Goal: Find specific page/section: Find specific page/section

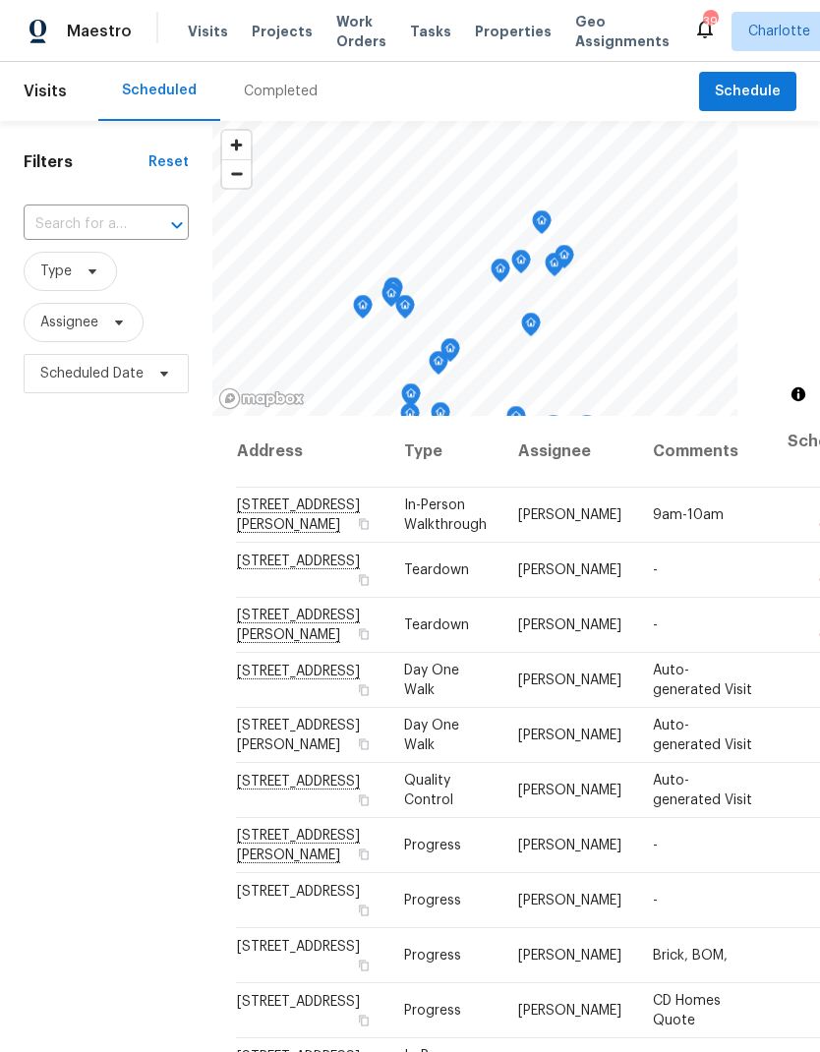
click at [301, 96] on div "Completed" at bounding box center [281, 92] width 74 height 20
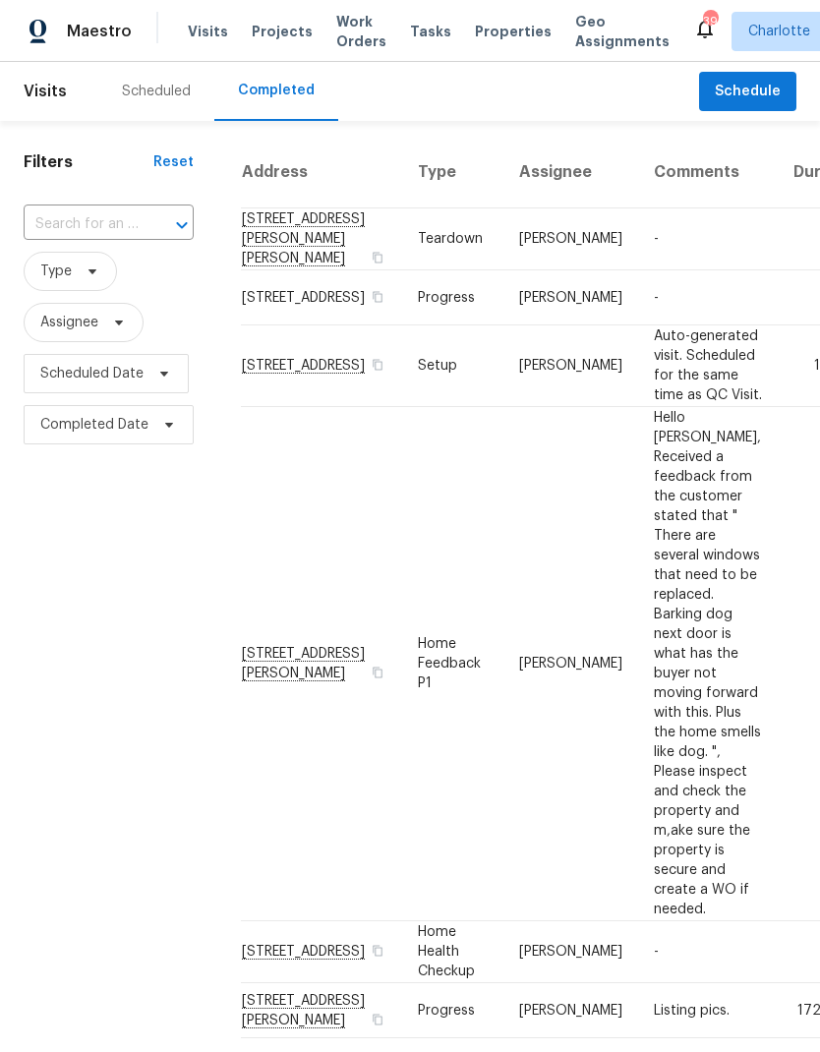
click at [147, 239] on div at bounding box center [168, 225] width 51 height 28
type input "947 p"
click at [163, 284] on li "[STREET_ADDRESS]" at bounding box center [107, 270] width 167 height 33
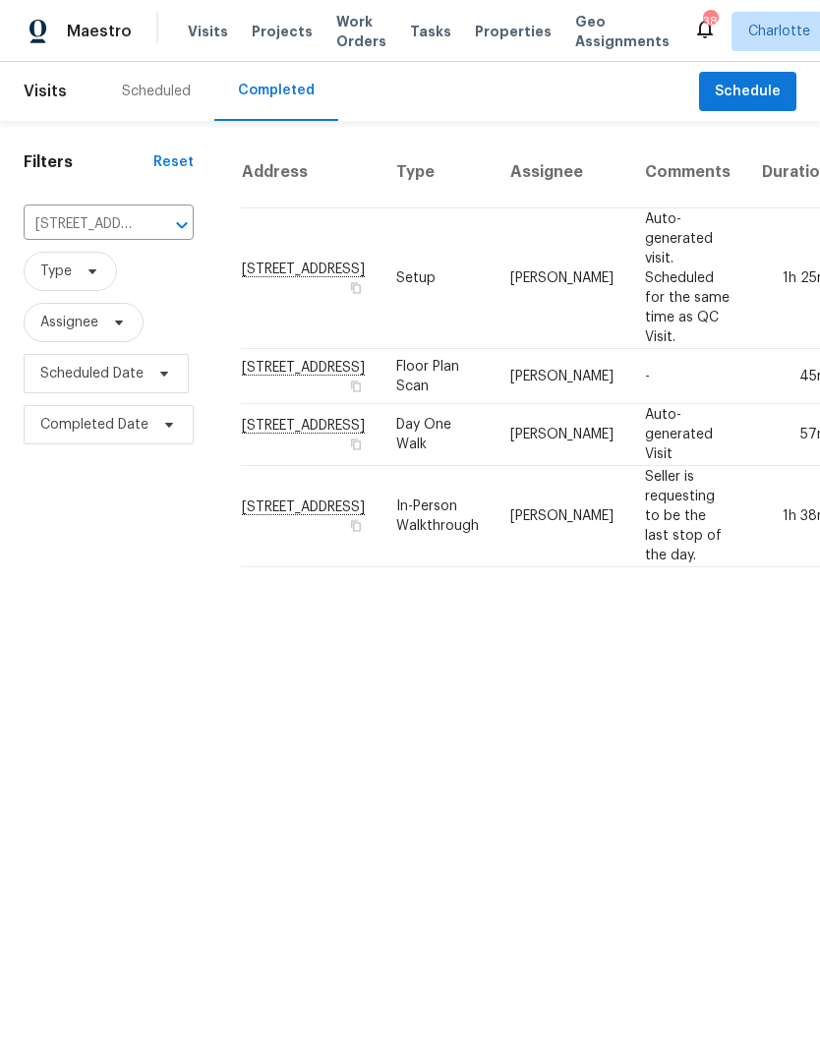
click at [286, 466] on td "[STREET_ADDRESS]" at bounding box center [311, 435] width 140 height 62
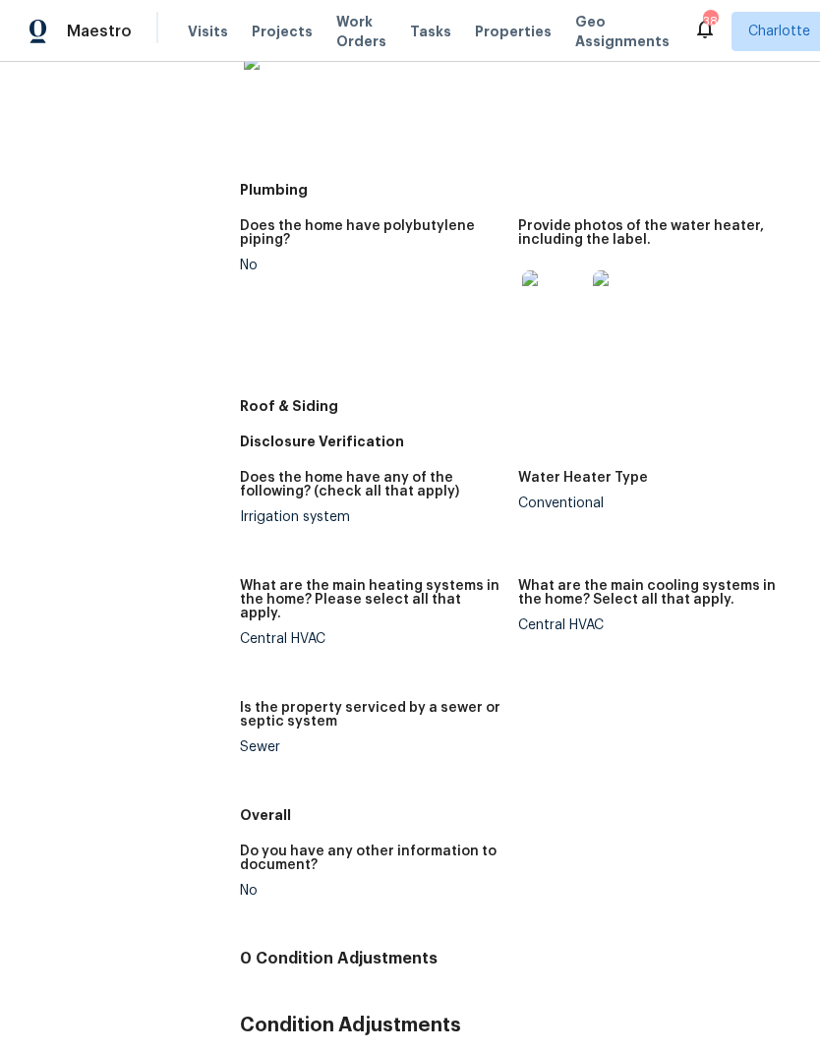
click at [117, 36] on span "Maestro" at bounding box center [99, 32] width 65 height 20
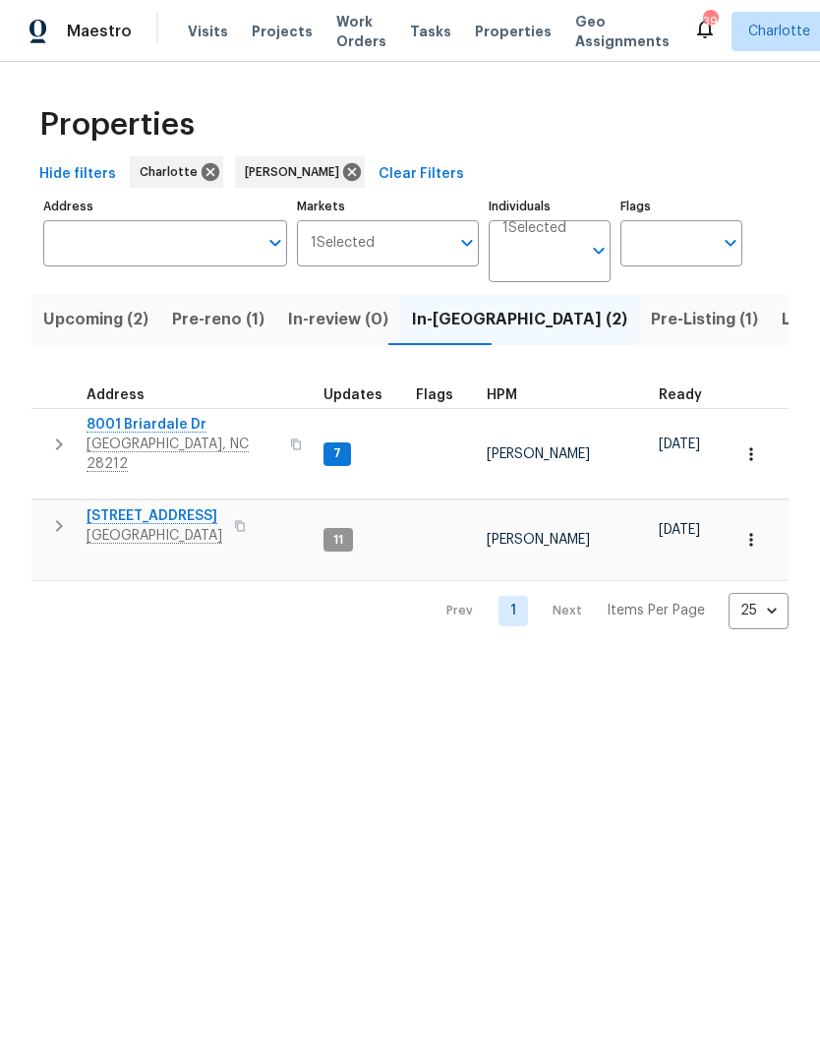
click at [56, 440] on icon "button" at bounding box center [59, 445] width 24 height 24
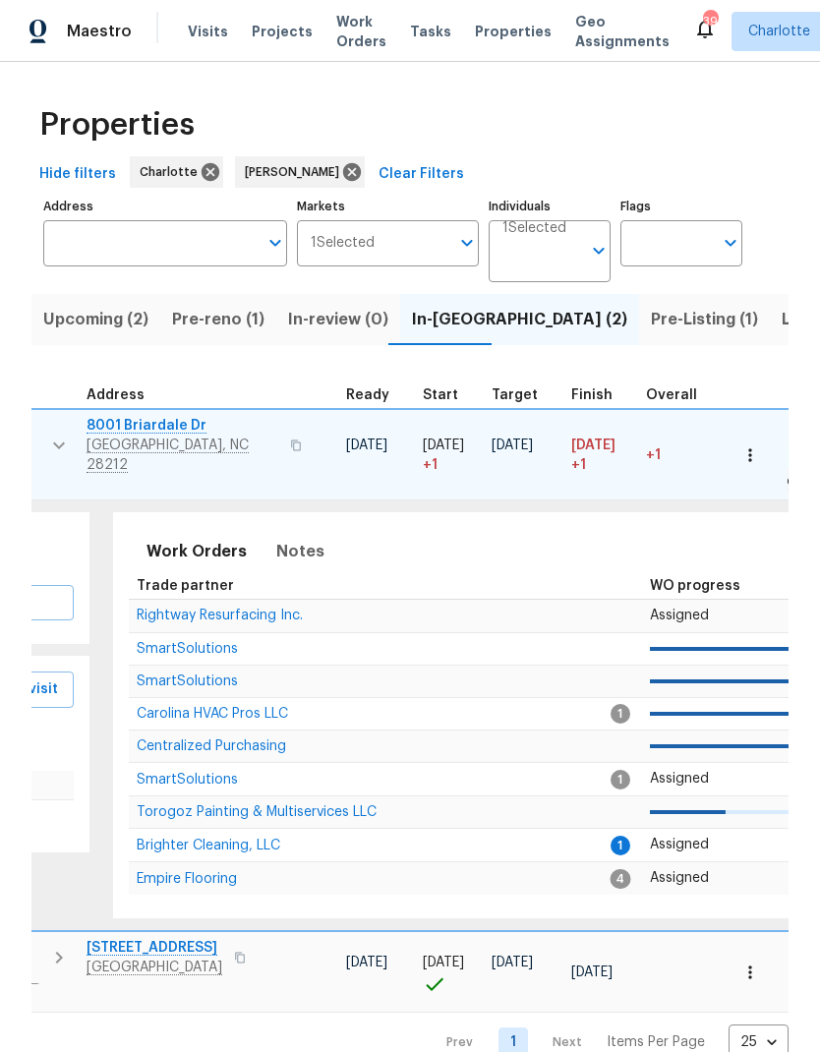
scroll to position [7, 313]
click at [248, 839] on span "Brighter Cleaning, LLC" at bounding box center [211, 846] width 144 height 14
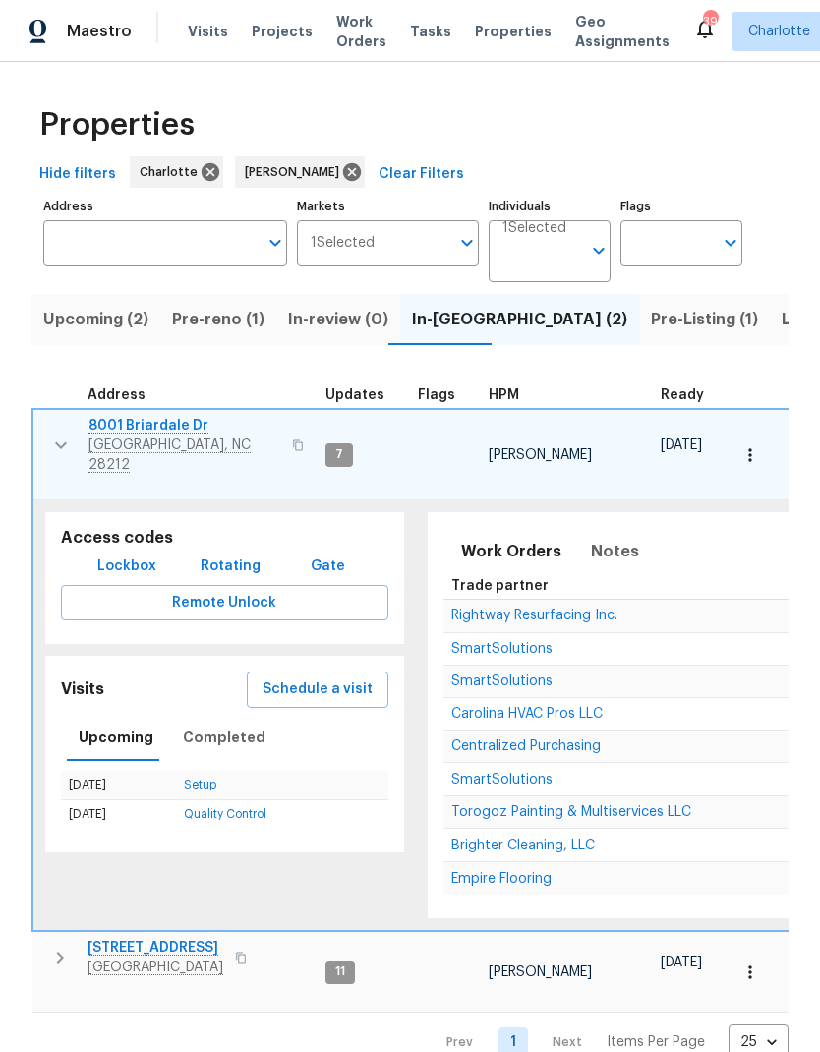
scroll to position [16, 0]
click at [60, 434] on icon "button" at bounding box center [61, 446] width 24 height 24
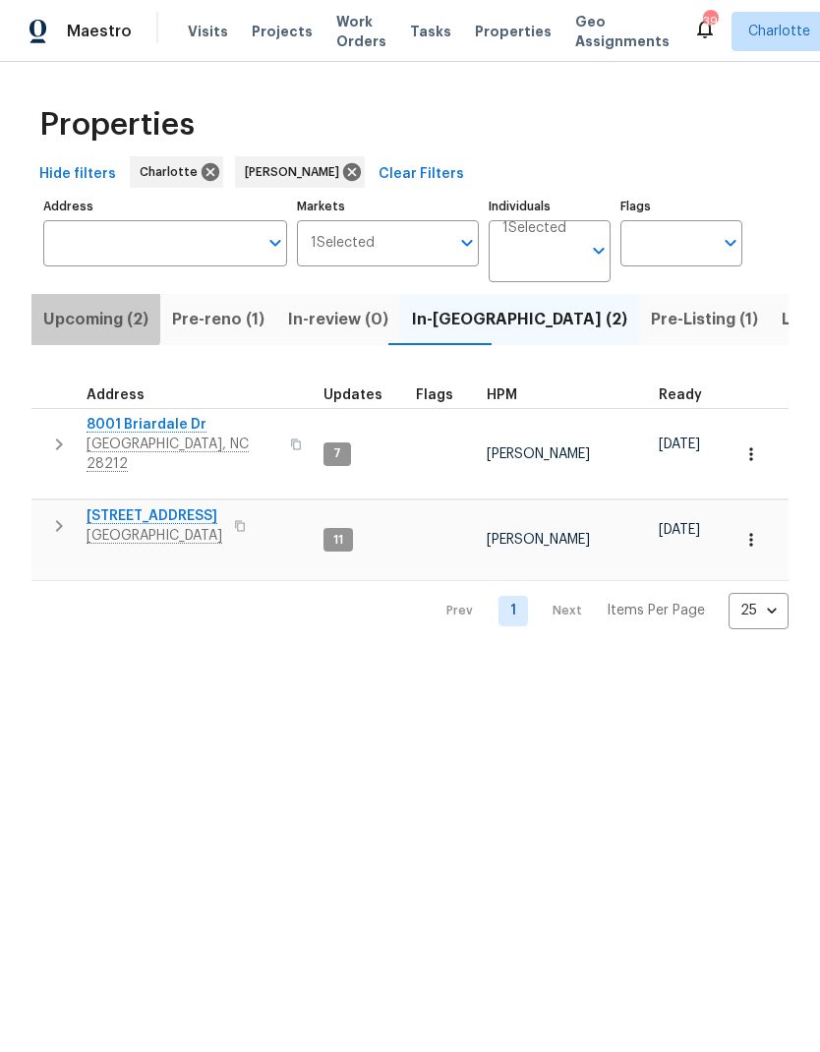
click at [65, 315] on span "Upcoming (2)" at bounding box center [95, 320] width 105 height 28
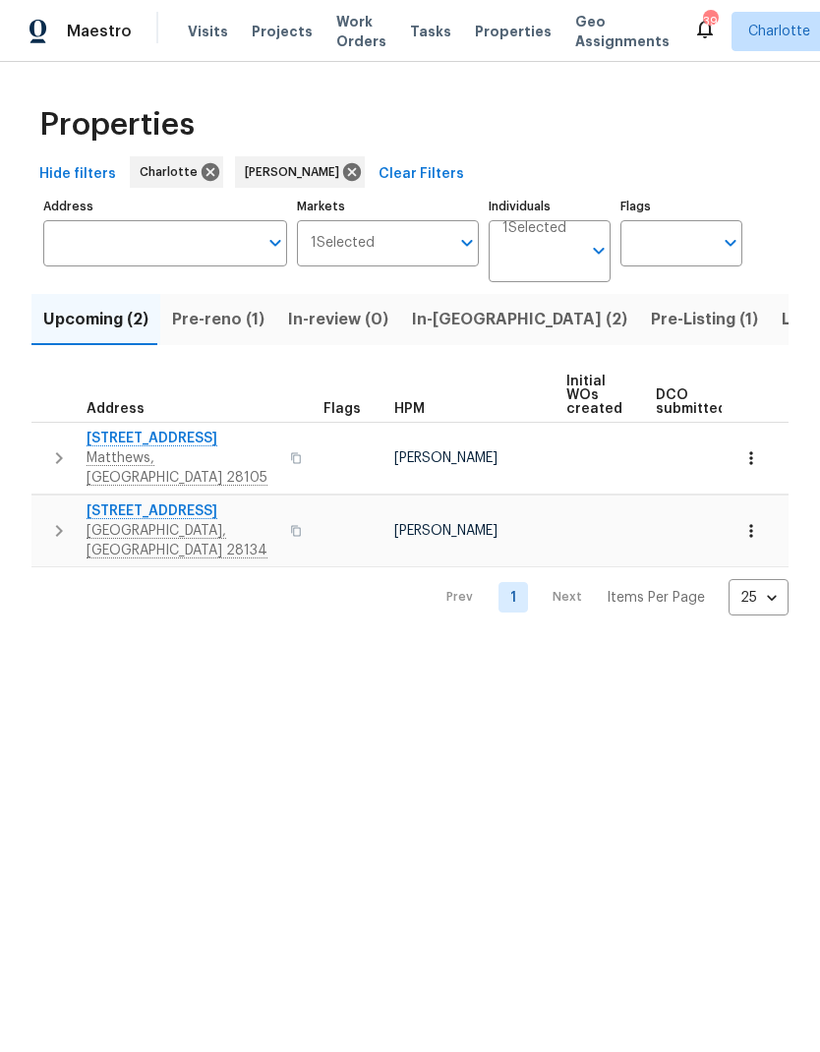
click at [188, 327] on span "Pre-reno (1)" at bounding box center [218, 320] width 92 height 28
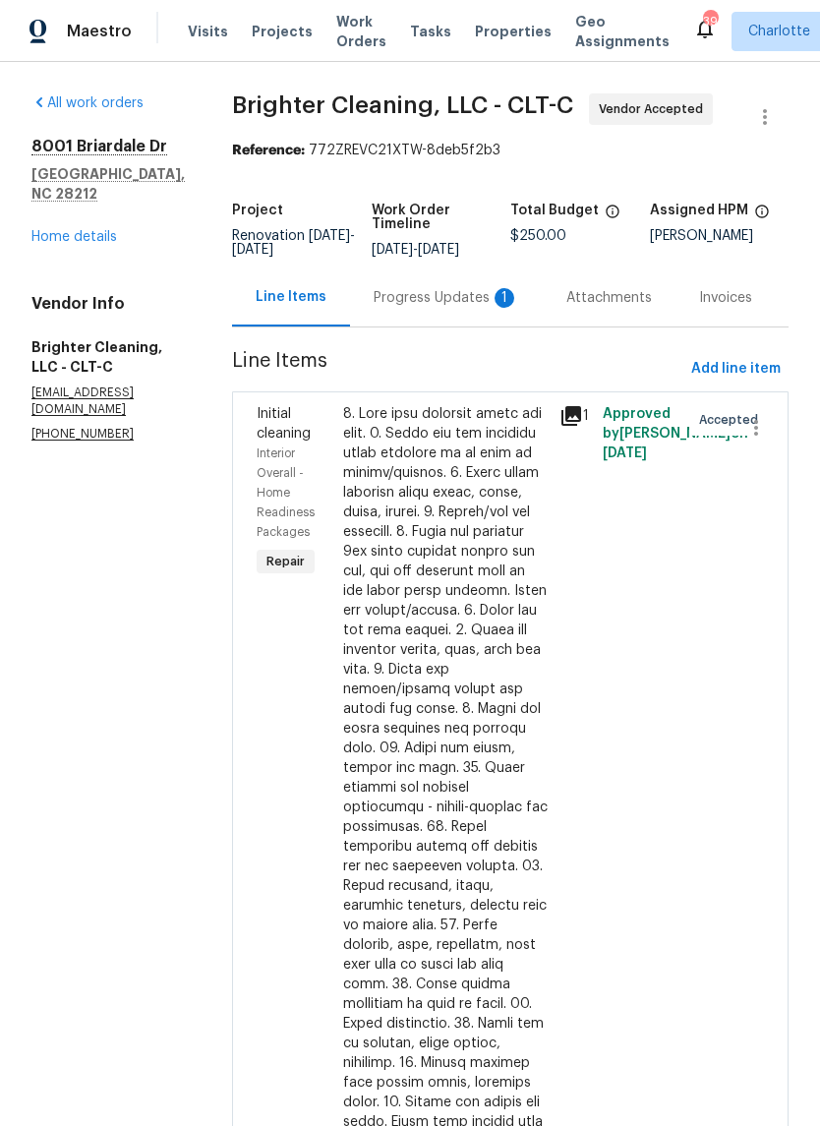
click at [495, 292] on div "1" at bounding box center [505, 298] width 20 height 20
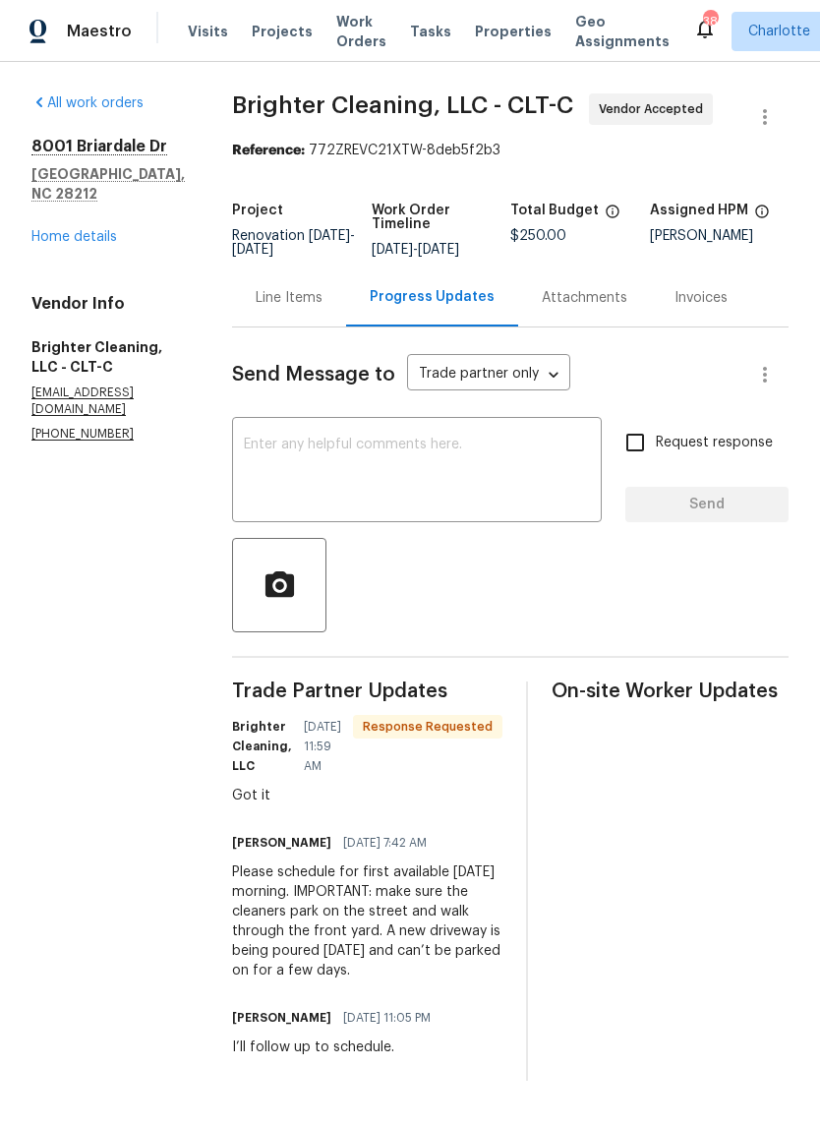
click at [483, 472] on textarea at bounding box center [417, 472] width 346 height 69
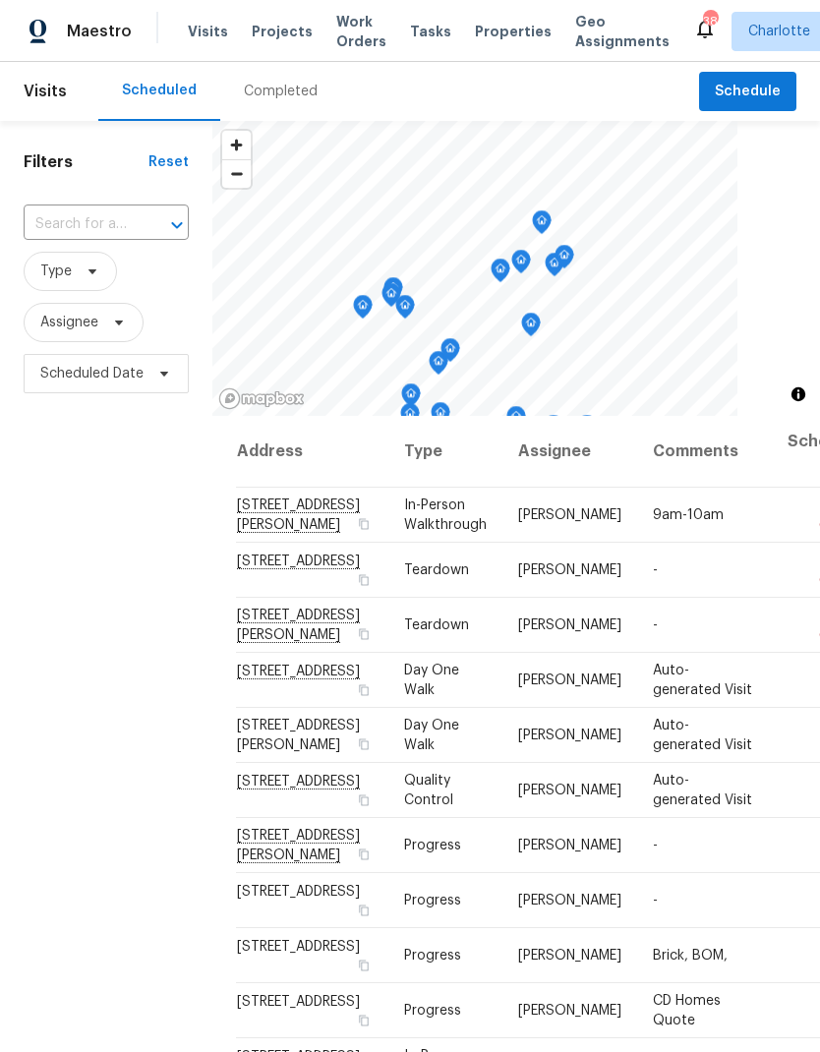
click at [279, 90] on div "Completed" at bounding box center [281, 92] width 74 height 20
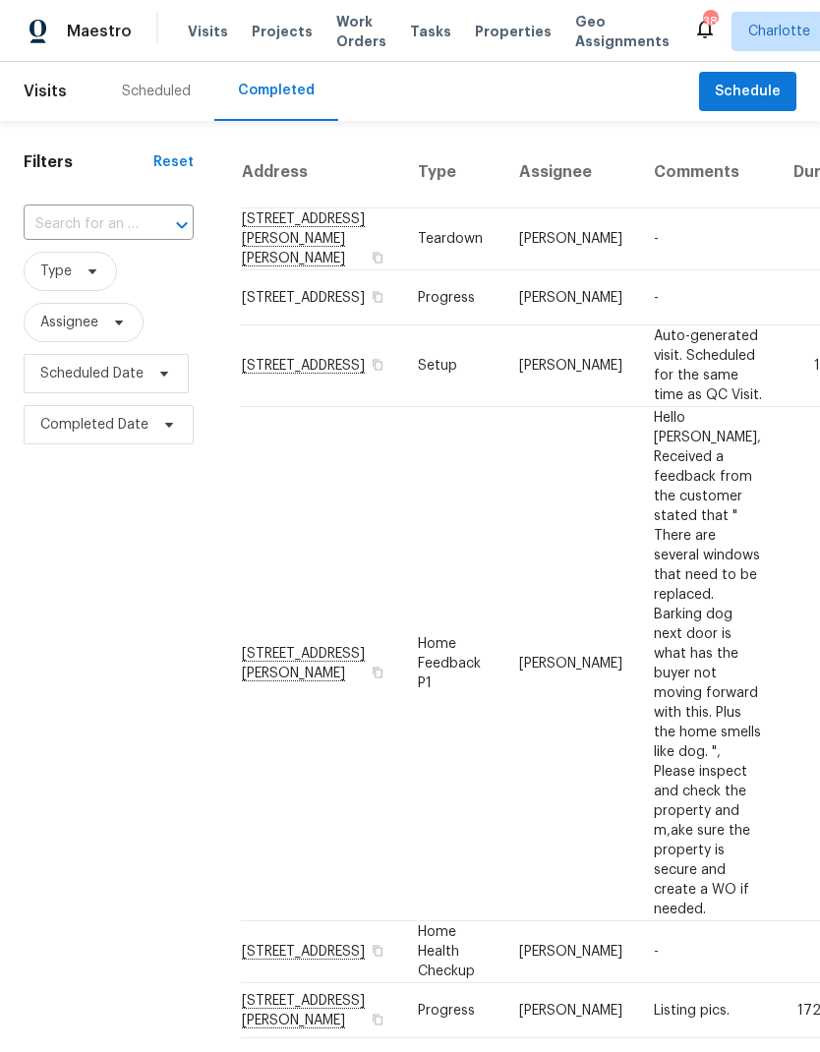
click at [136, 224] on input "text" at bounding box center [81, 224] width 115 height 30
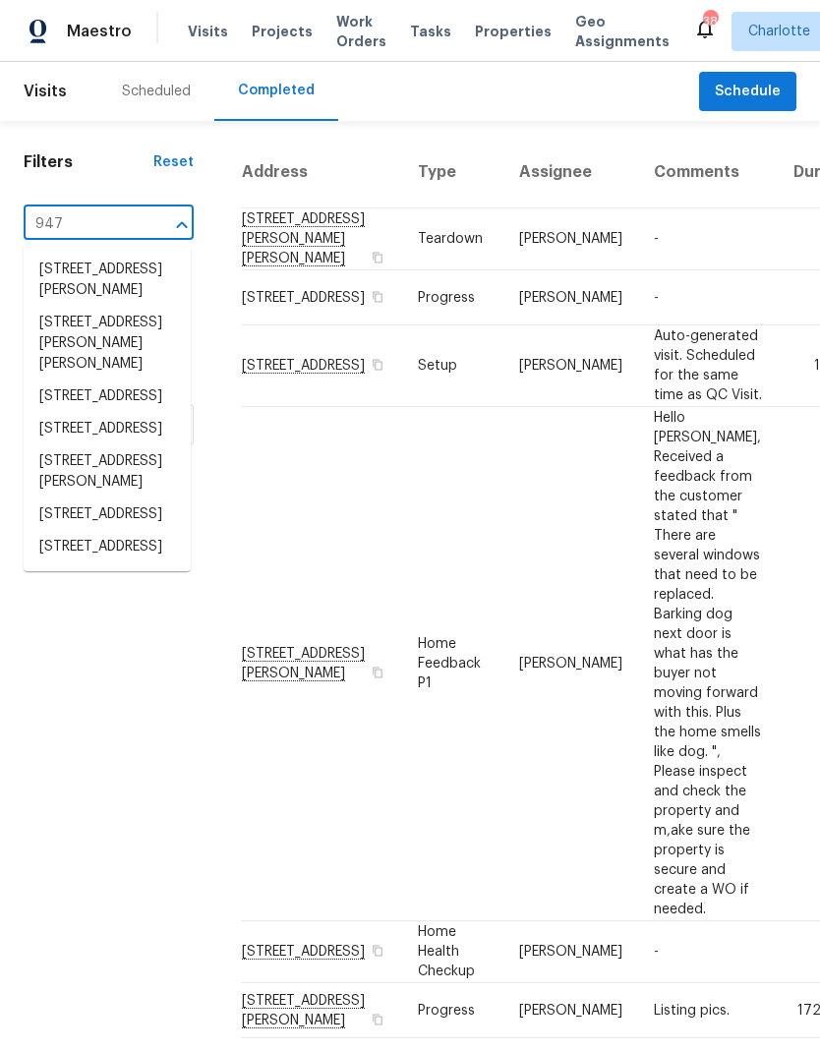
type input "947 p"
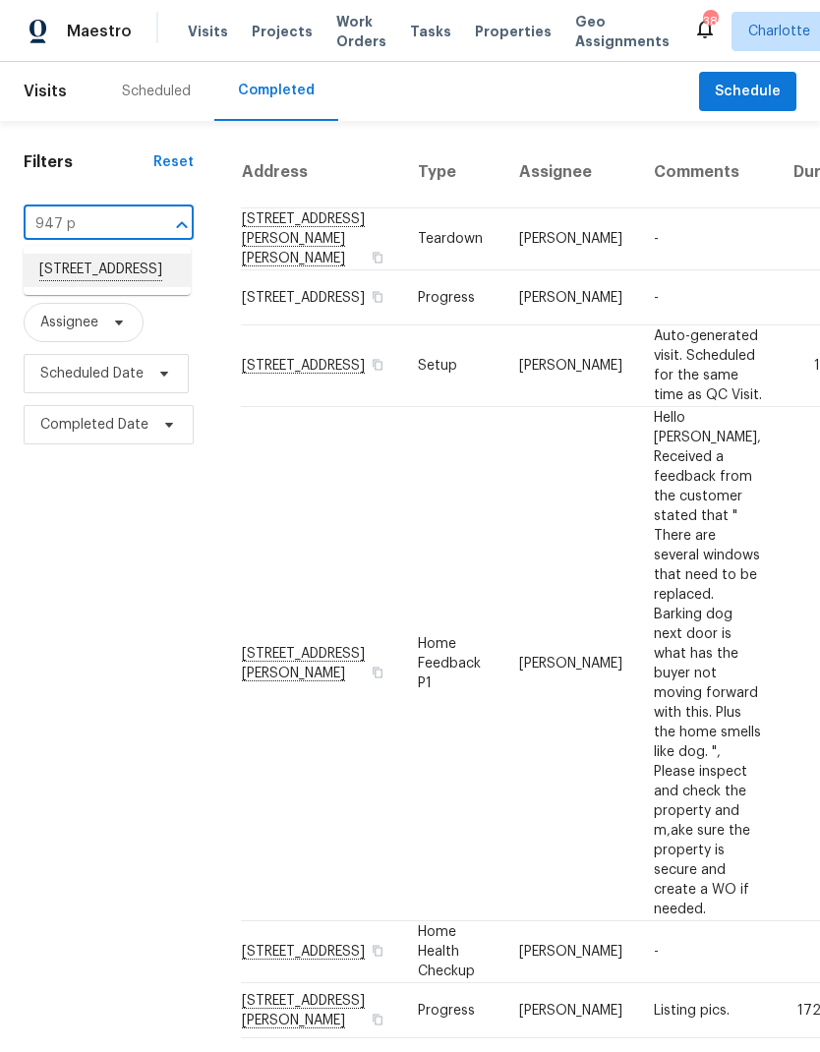
click at [146, 276] on li "[STREET_ADDRESS]" at bounding box center [107, 270] width 167 height 33
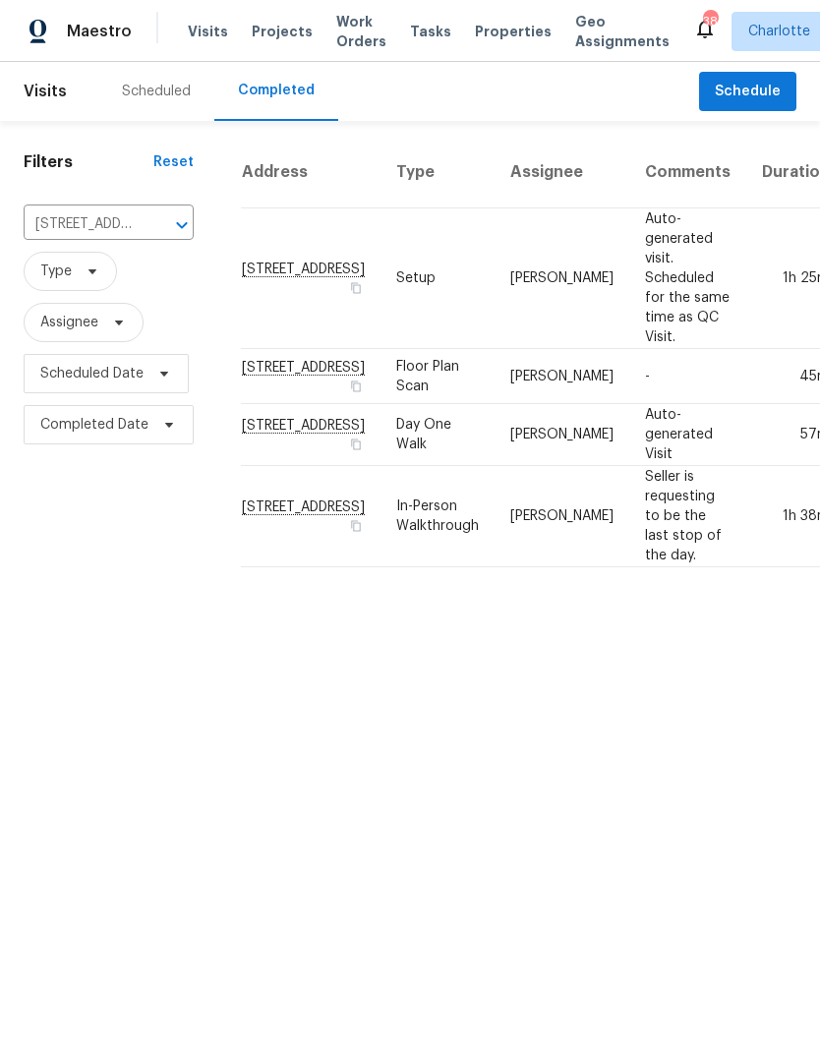
click at [288, 567] on td "[STREET_ADDRESS]" at bounding box center [311, 516] width 140 height 101
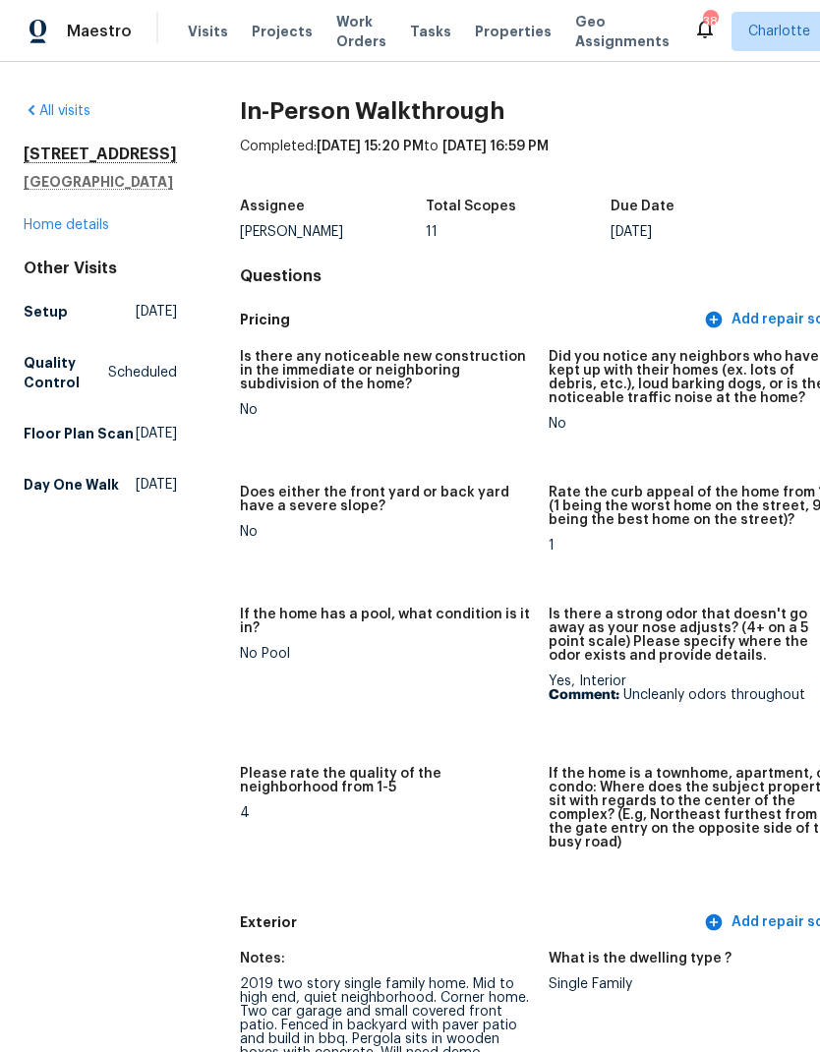
click at [118, 27] on span "Maestro" at bounding box center [99, 32] width 65 height 20
